Goal: Task Accomplishment & Management: Manage account settings

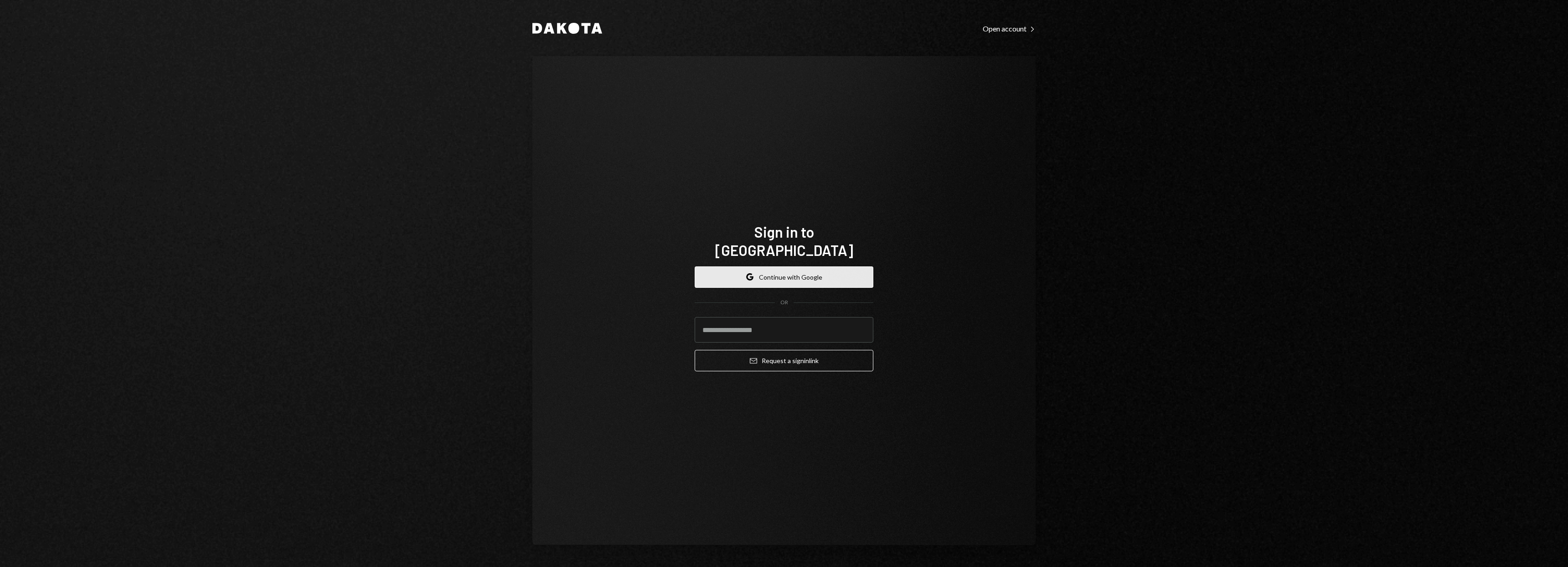
click at [849, 266] on button "Google Continue with Google" at bounding box center [784, 276] width 179 height 21
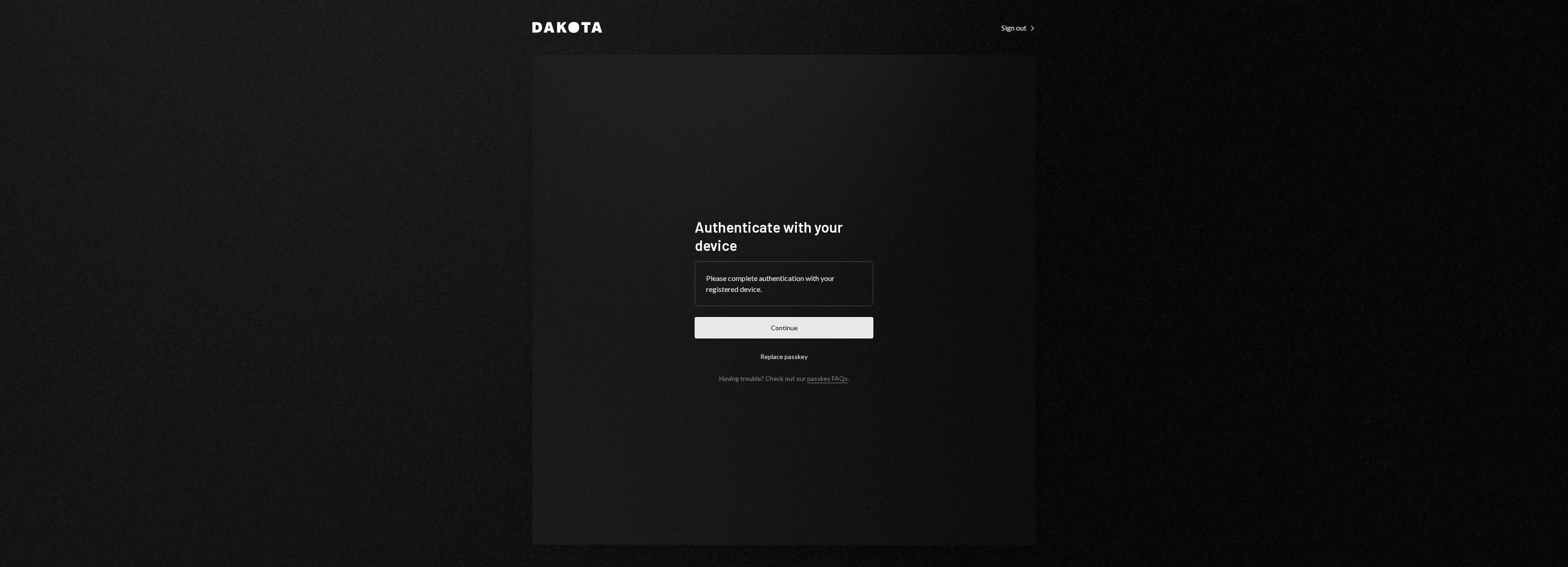
click at [849, 331] on button "Continue" at bounding box center [784, 327] width 179 height 21
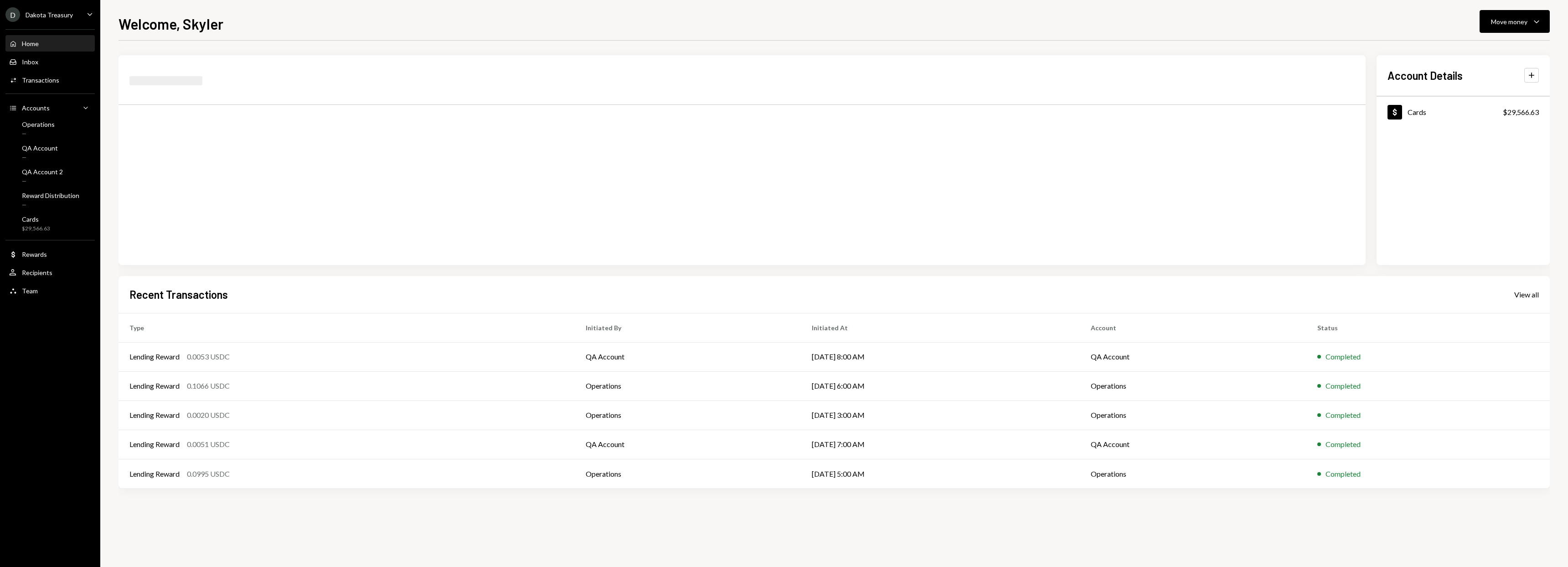
click at [79, 17] on div "D Dakota Treasury Caret Down" at bounding box center [50, 15] width 100 height 15
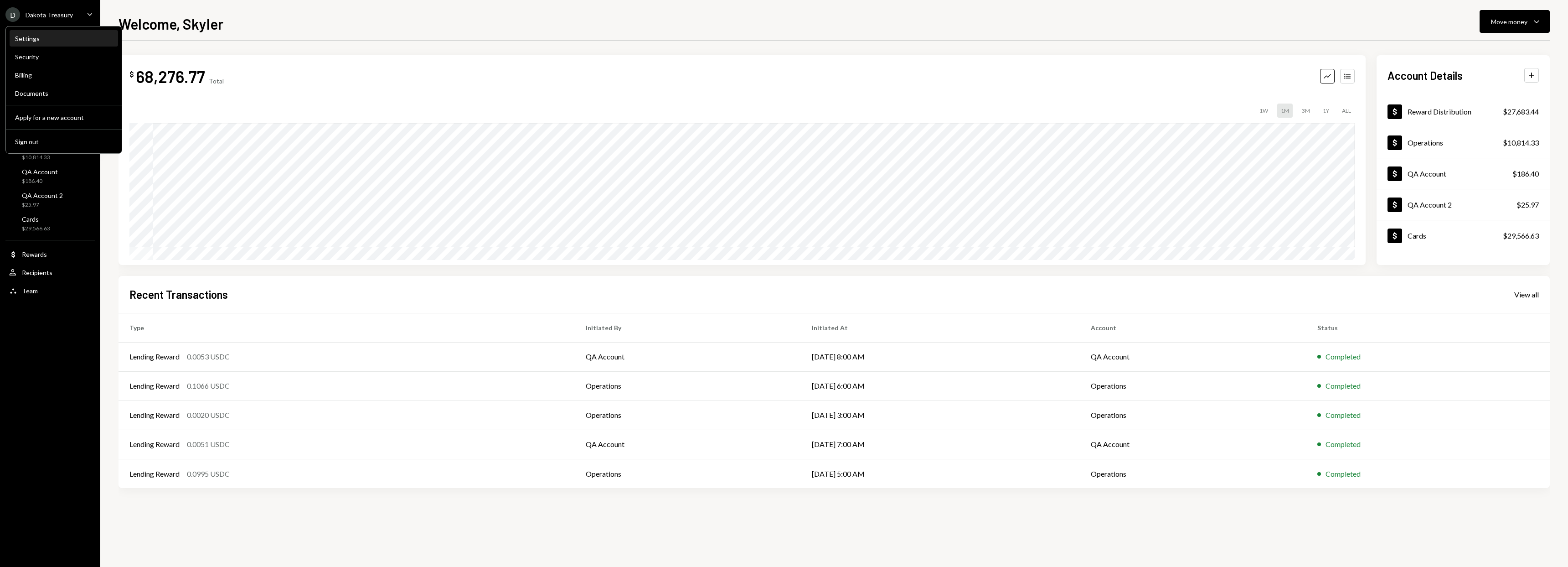
click at [51, 44] on div "Settings" at bounding box center [64, 38] width 97 height 15
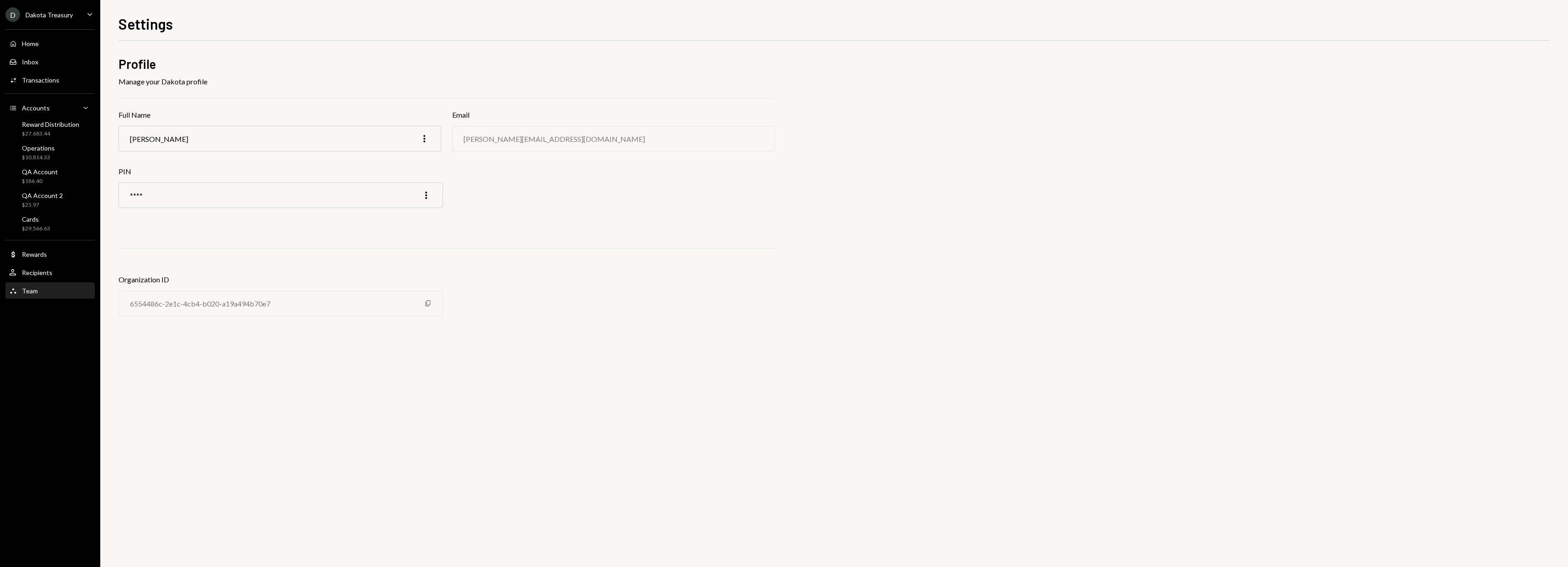
click at [63, 289] on div "Team Team" at bounding box center [50, 291] width 82 height 8
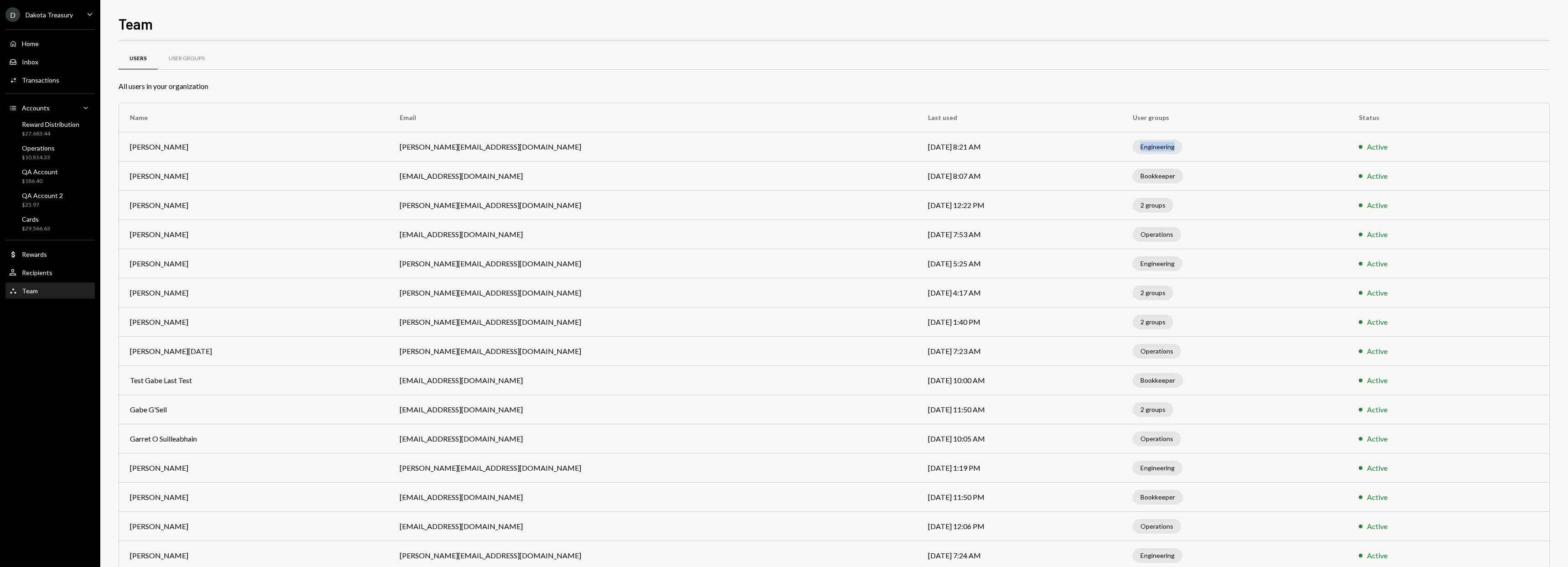
drag, startPoint x: 1099, startPoint y: 147, endPoint x: 964, endPoint y: 178, distance: 138.5
click at [1122, 148] on td "Engineering" at bounding box center [1234, 147] width 226 height 29
click at [1133, 175] on div "Bookkeeper" at bounding box center [1158, 176] width 50 height 15
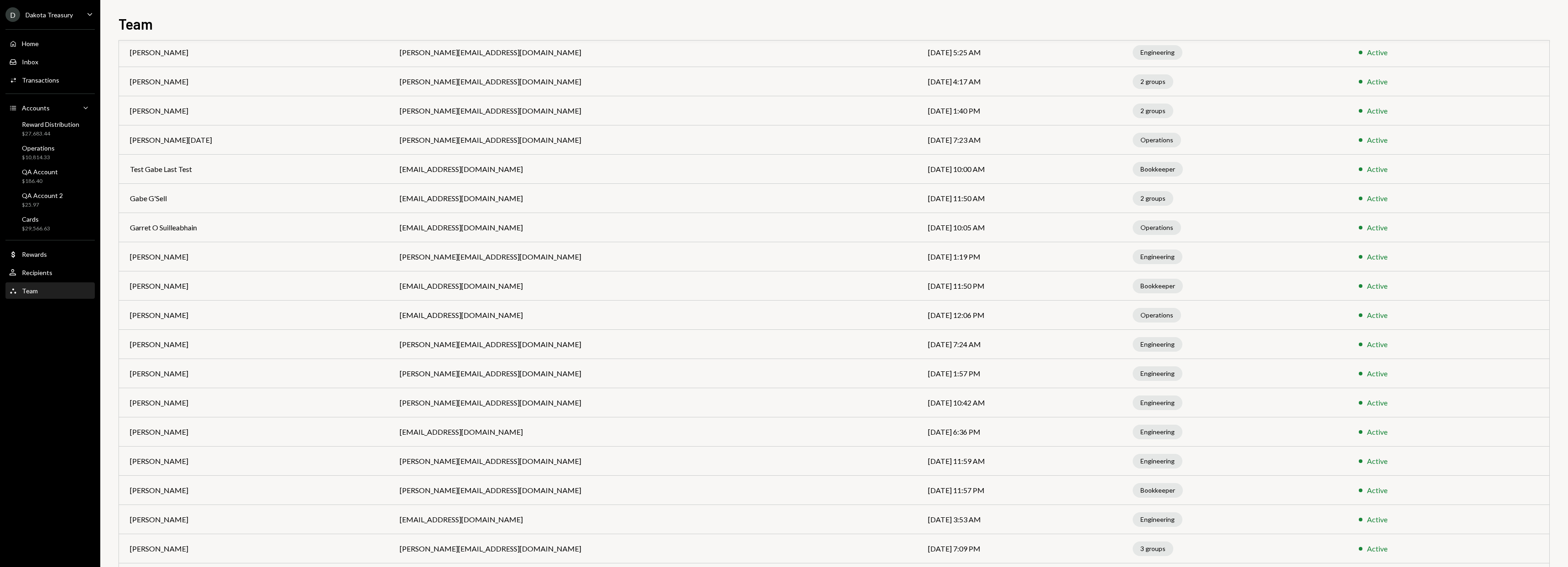
scroll to position [404, 0]
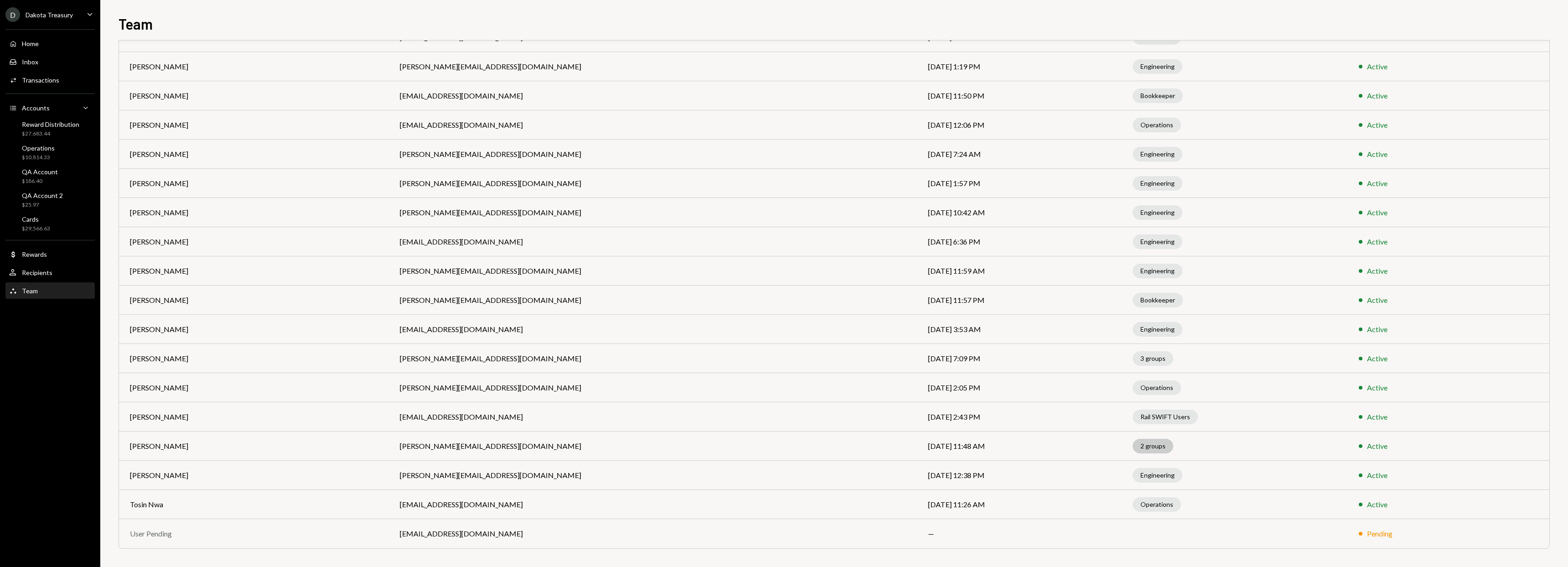
click at [1133, 449] on div "2 groups" at bounding box center [1153, 446] width 41 height 15
click at [1133, 448] on div "2 groups" at bounding box center [1153, 446] width 41 height 15
click at [1133, 446] on div "2 groups" at bounding box center [1153, 446] width 41 height 15
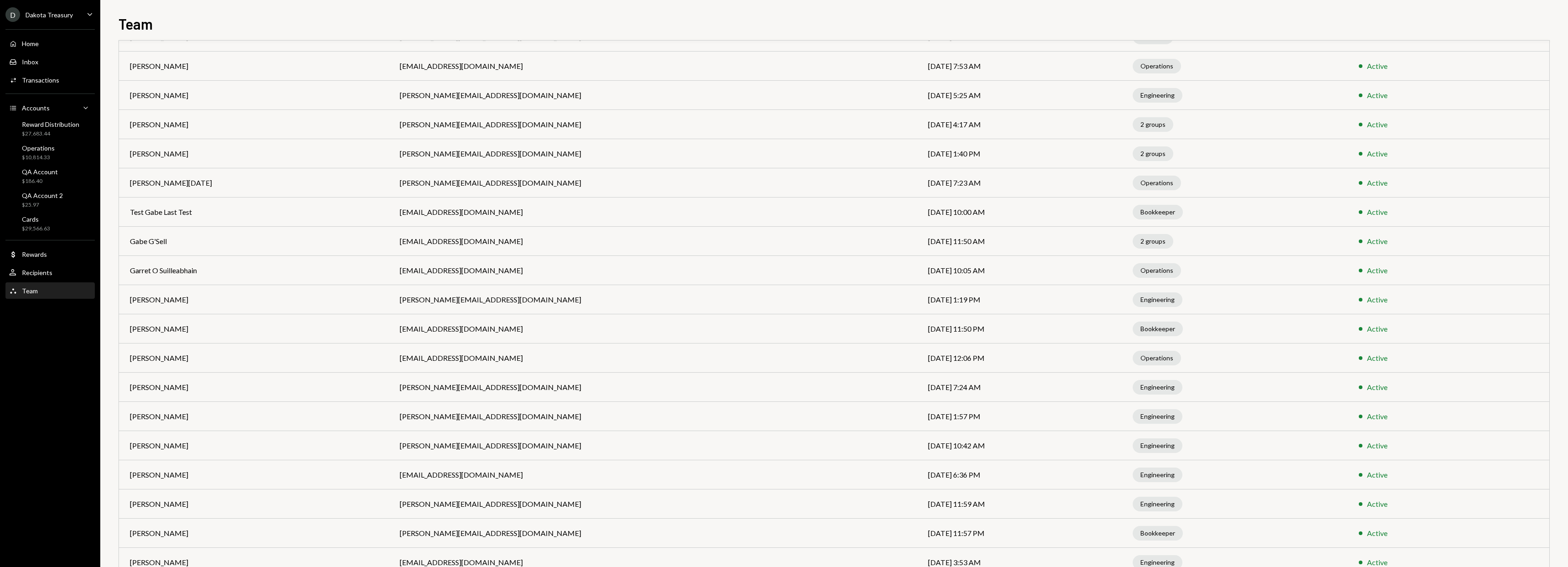
scroll to position [0, 0]
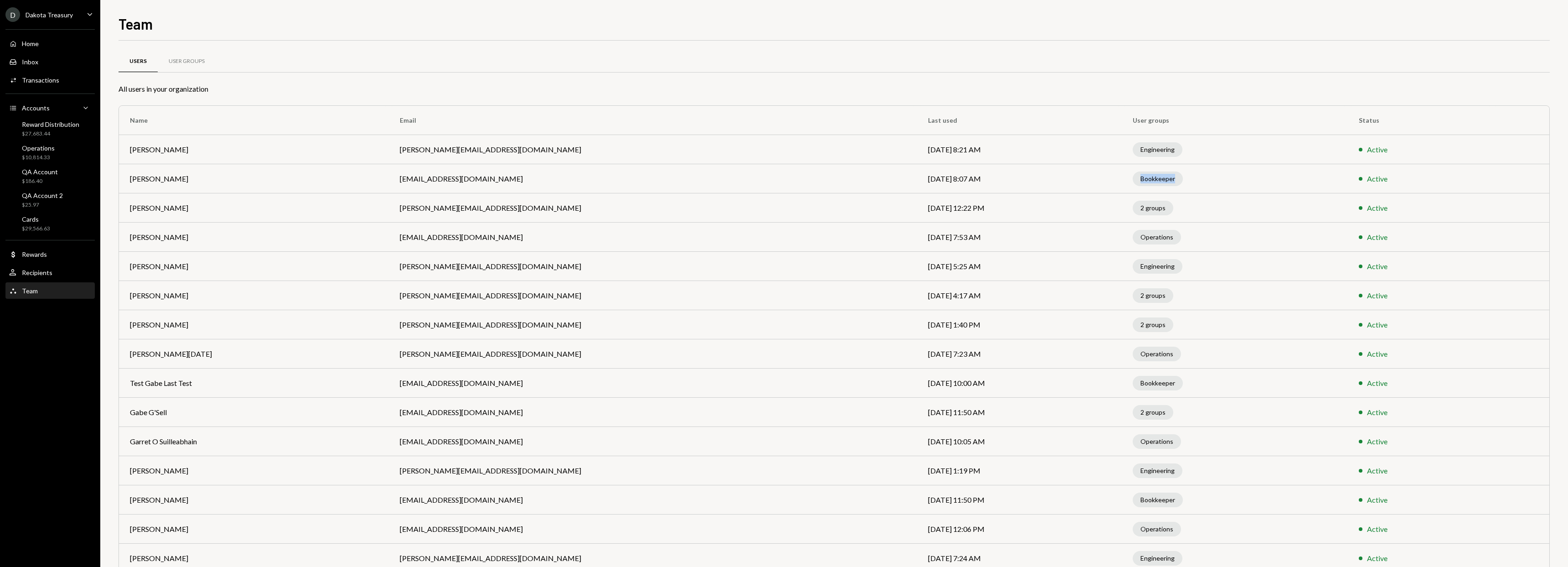
click at [1145, 192] on td "Bookkeeper" at bounding box center [1234, 179] width 226 height 29
